Goal: Use online tool/utility

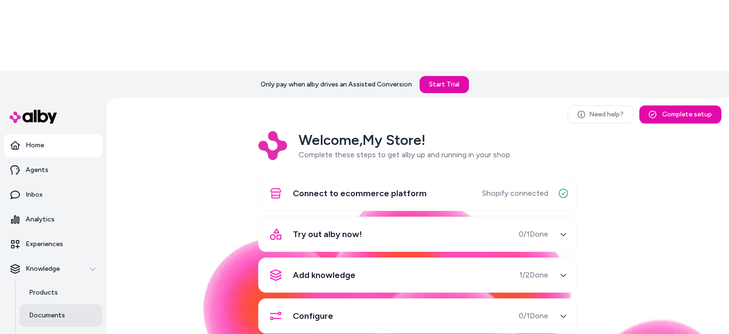
scroll to position [77, 0]
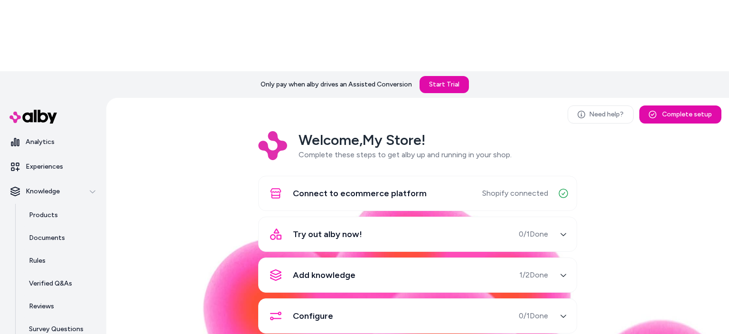
click at [411, 223] on div "Try out alby now! 0 / 1 Done" at bounding box center [406, 234] width 284 height 23
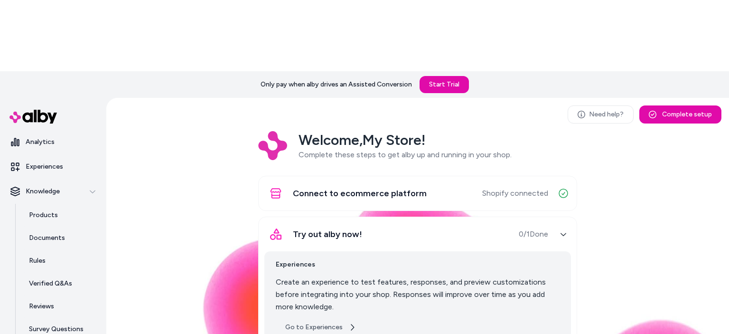
click at [325, 318] on link "Go to Experiences" at bounding box center [321, 326] width 90 height 17
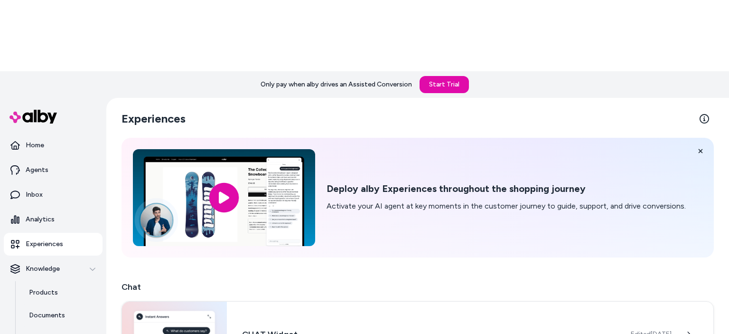
scroll to position [95, 0]
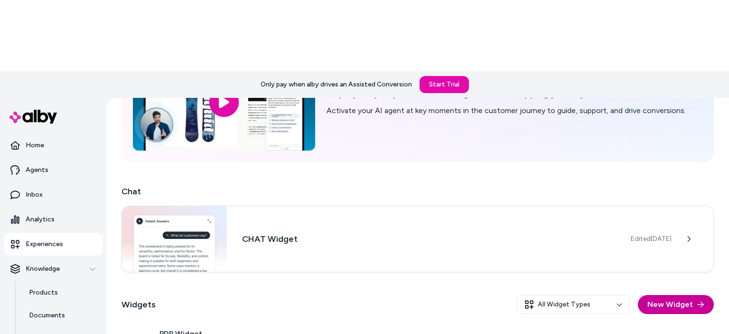
click at [683, 295] on button "New Widget" at bounding box center [676, 304] width 76 height 19
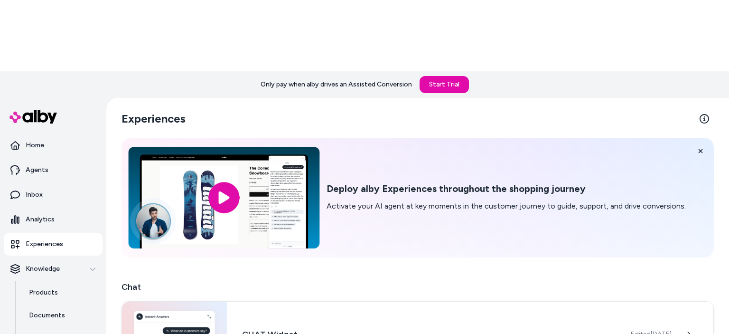
click at [270, 149] on input "image" at bounding box center [223, 198] width 191 height 102
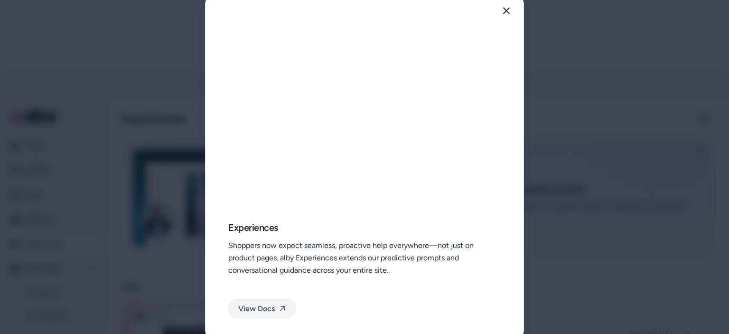
click at [268, 308] on link "View Docs" at bounding box center [262, 307] width 68 height 19
